Goal: Information Seeking & Learning: Check status

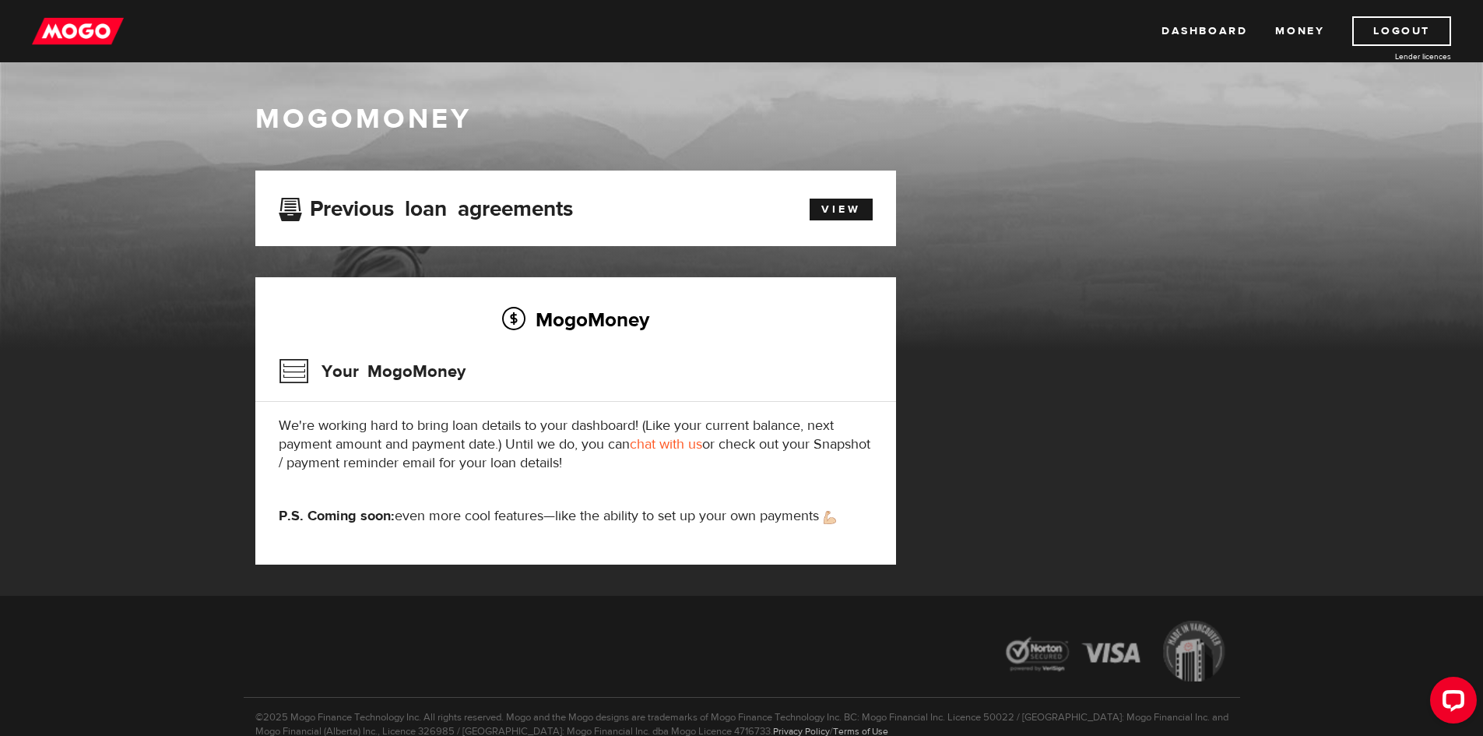
click at [557, 206] on h3 "Previous loan agreements" at bounding box center [426, 206] width 294 height 20
click at [791, 210] on div "View" at bounding box center [833, 207] width 103 height 26
click at [836, 211] on link "View" at bounding box center [841, 210] width 63 height 22
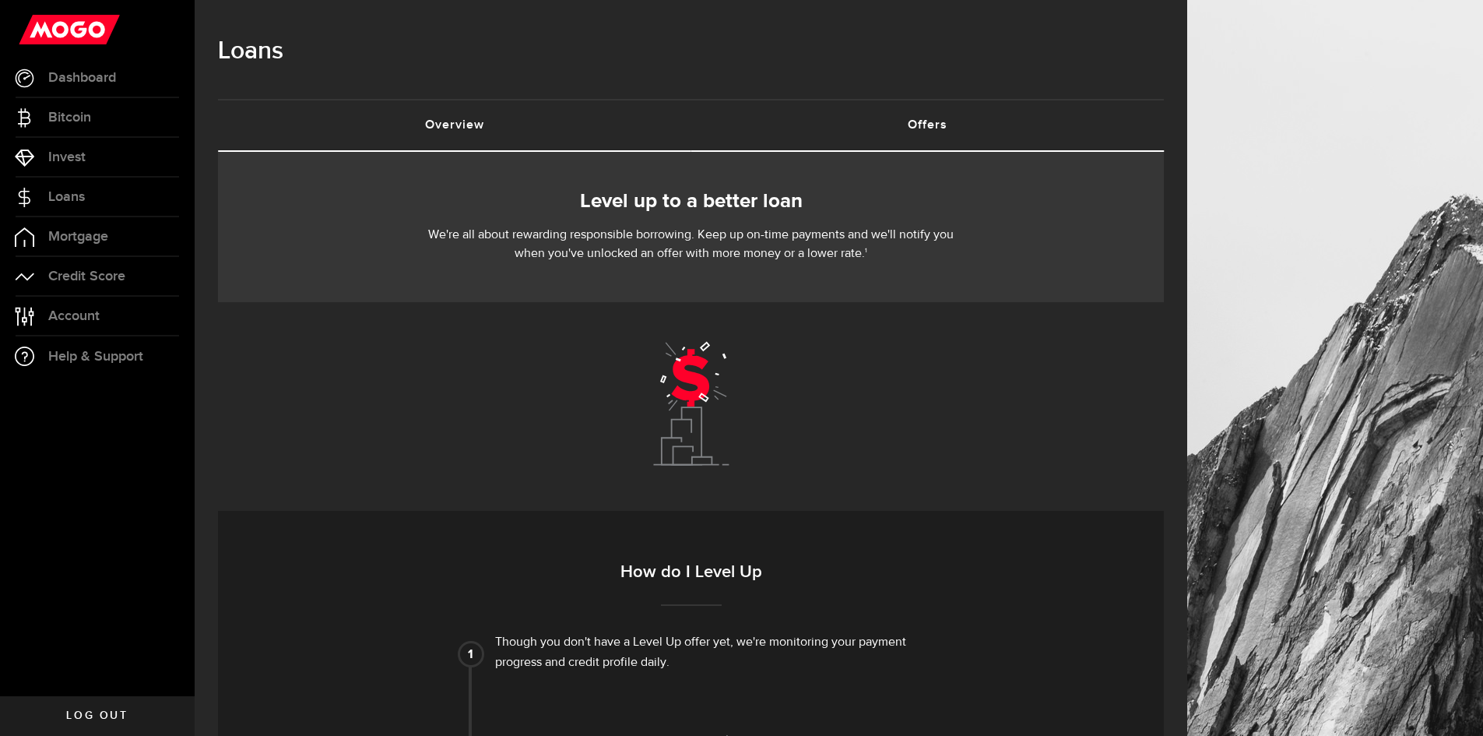
click at [504, 118] on link "Overview (requires attention)" at bounding box center [454, 125] width 473 height 50
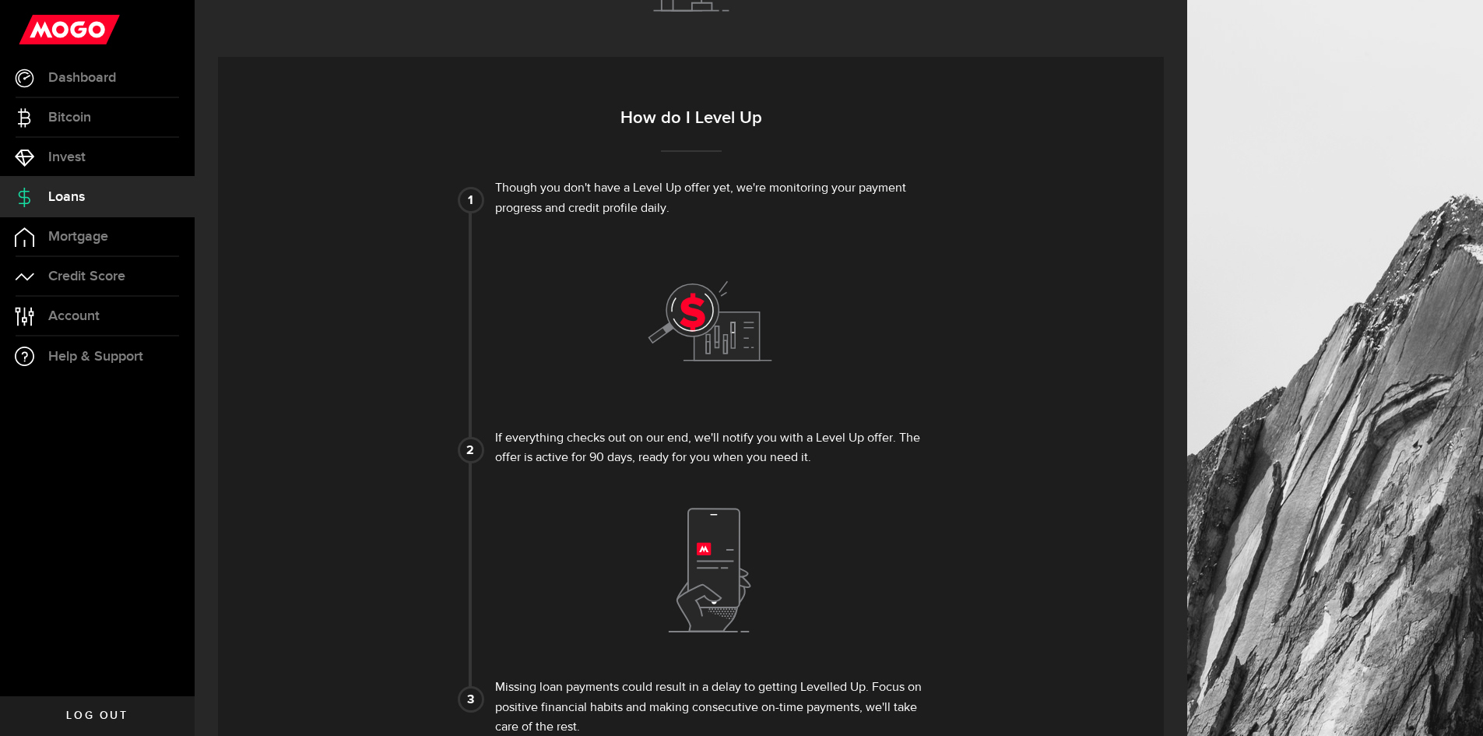
scroll to position [322, 0]
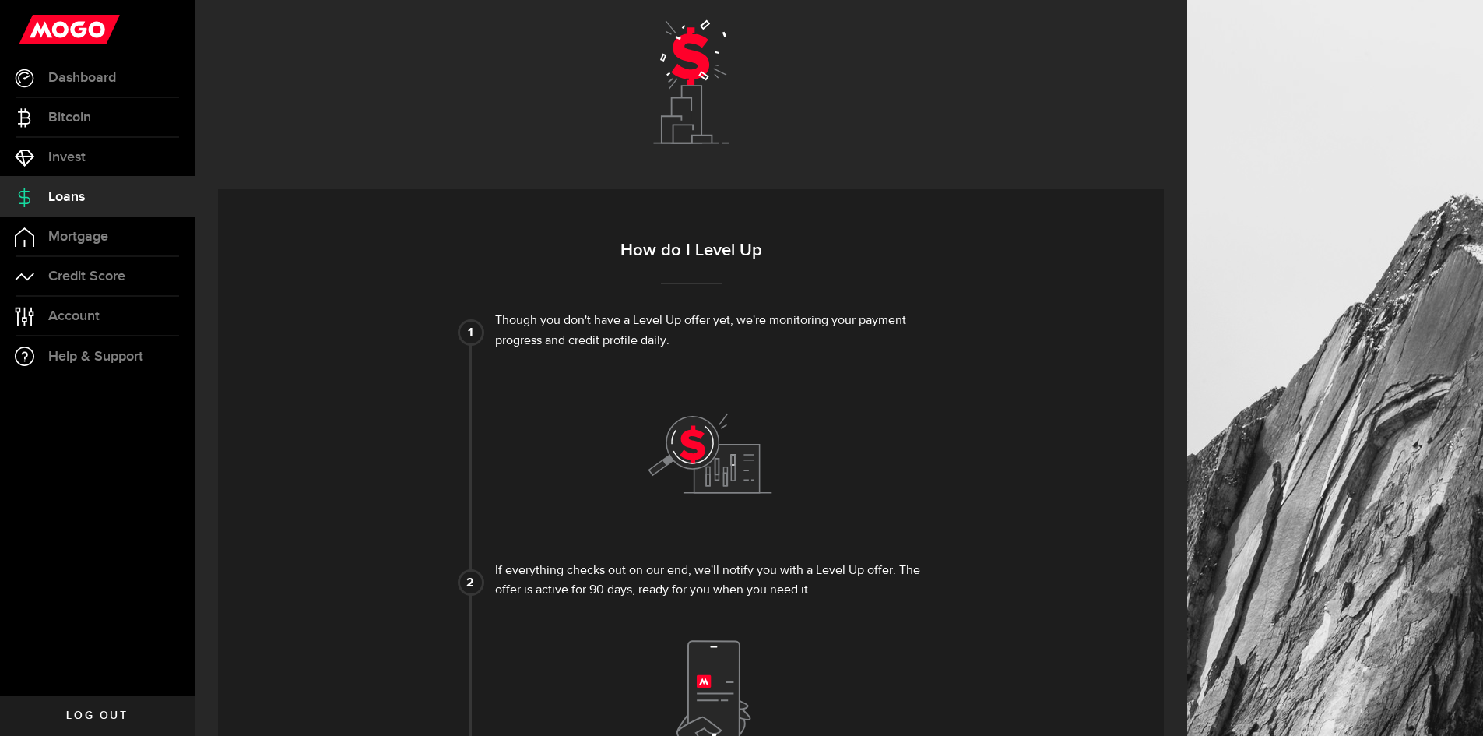
click at [714, 473] on use at bounding box center [710, 452] width 123 height 79
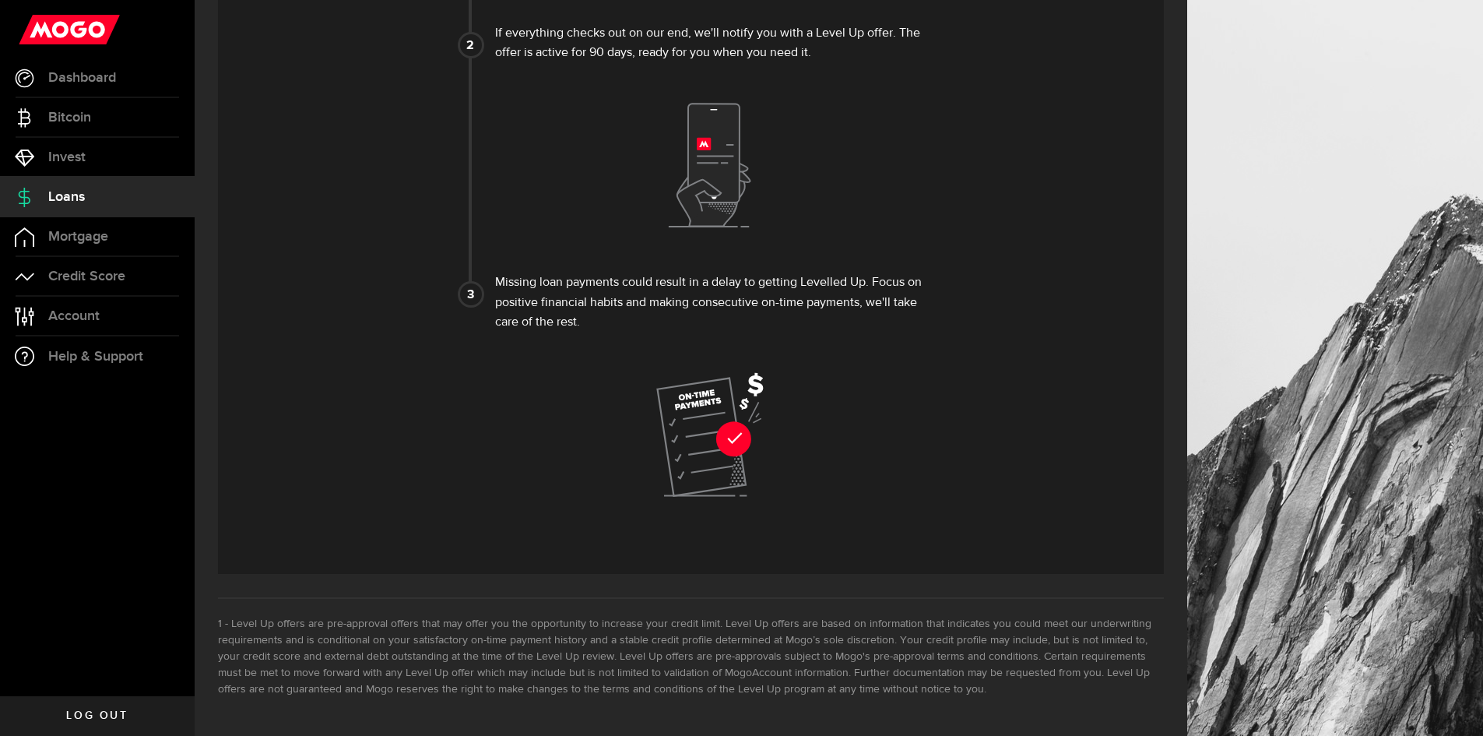
scroll to position [867, 0]
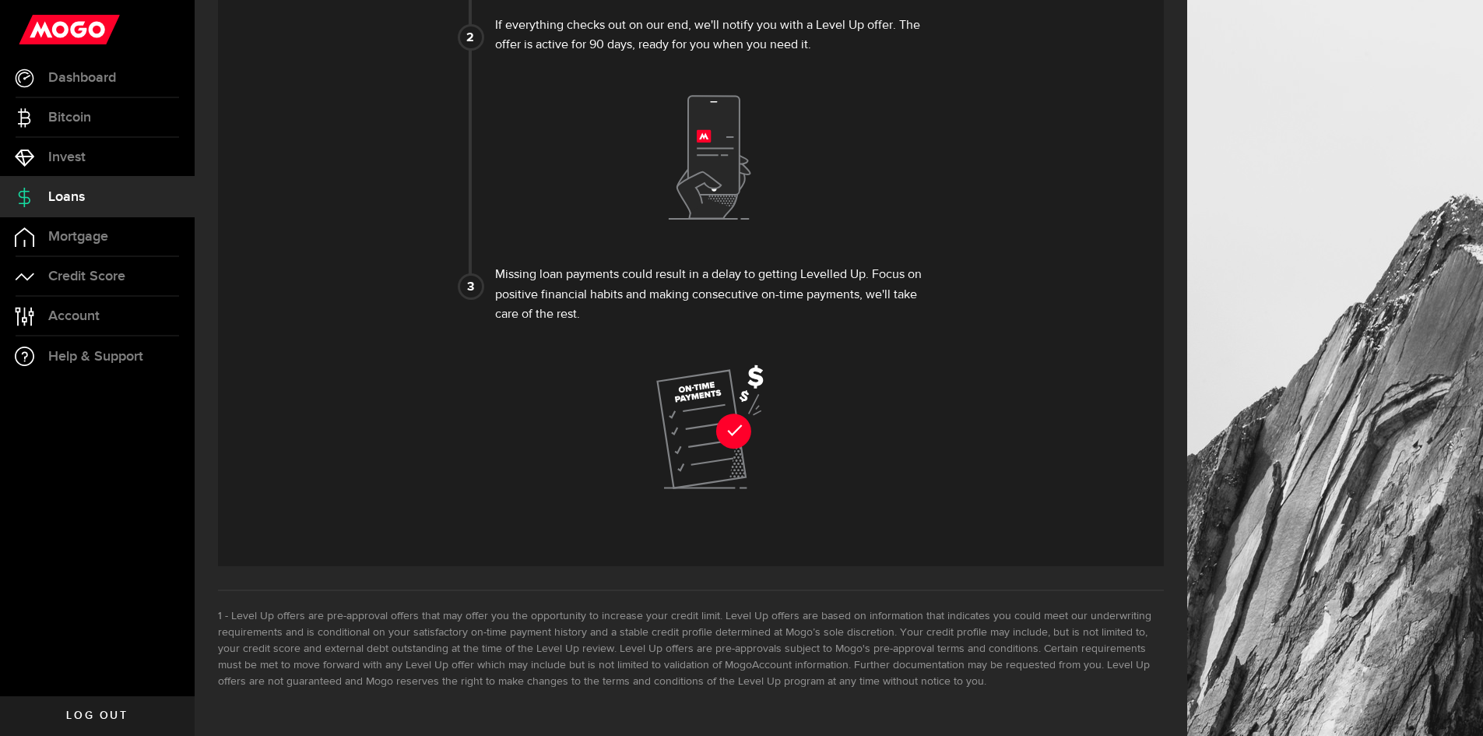
click at [58, 202] on span "Loans" at bounding box center [66, 197] width 37 height 14
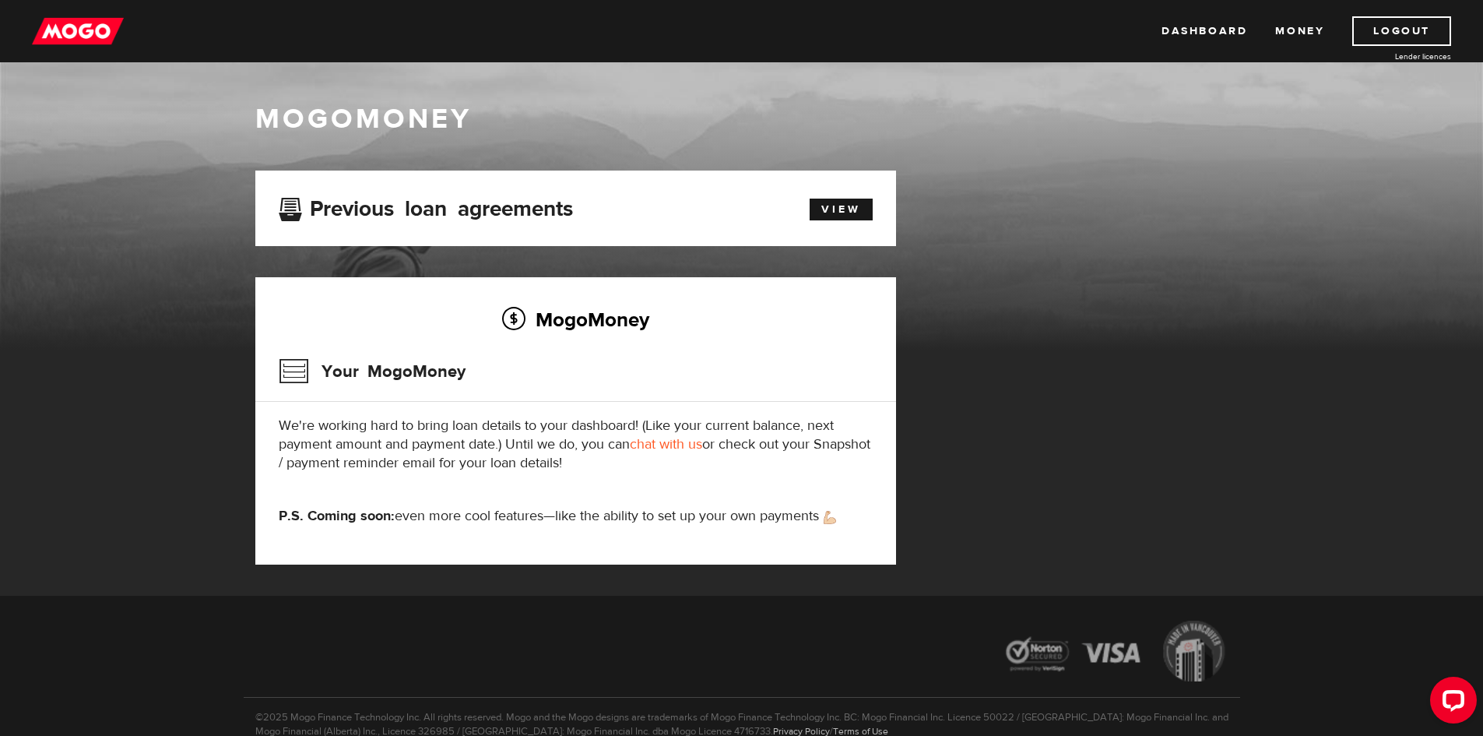
drag, startPoint x: 376, startPoint y: 367, endPoint x: 417, endPoint y: 377, distance: 42.3
click at [382, 371] on h3 "Your MogoMoney" at bounding box center [372, 371] width 187 height 40
drag, startPoint x: 423, startPoint y: 380, endPoint x: 430, endPoint y: 405, distance: 25.9
click at [430, 382] on h3 "Your MogoMoney" at bounding box center [372, 371] width 187 height 40
